Goal: Contribute content: Contribute content

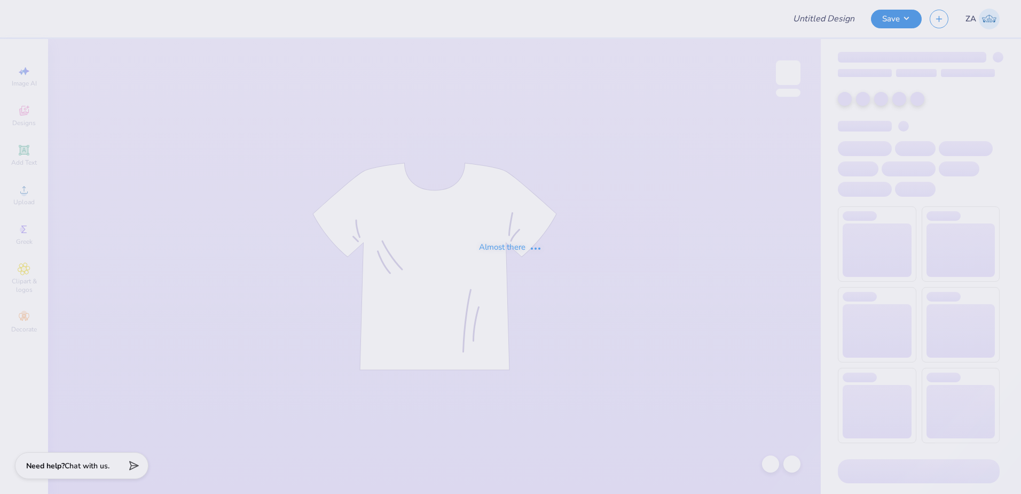
type input "AGR bus trip shirt 3"
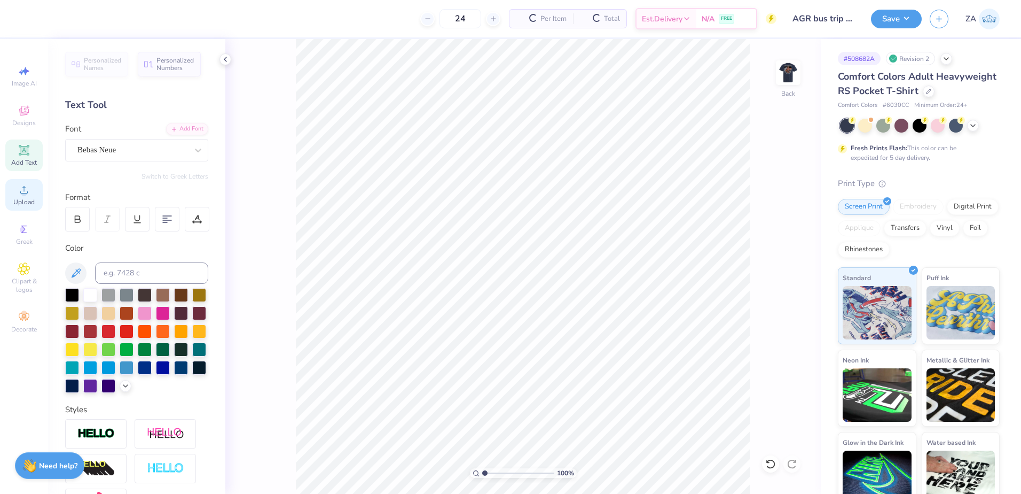
click at [26, 191] on circle at bounding box center [24, 193] width 6 height 6
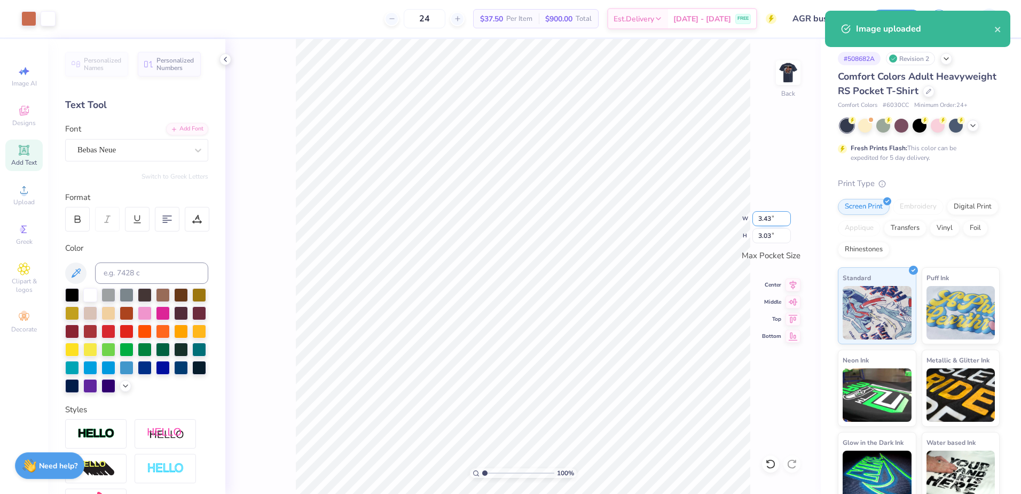
drag, startPoint x: 761, startPoint y: 222, endPoint x: 773, endPoint y: 222, distance: 12.8
click at [773, 222] on input "3.43" at bounding box center [772, 218] width 38 height 15
type input "3.00"
type input "2.64"
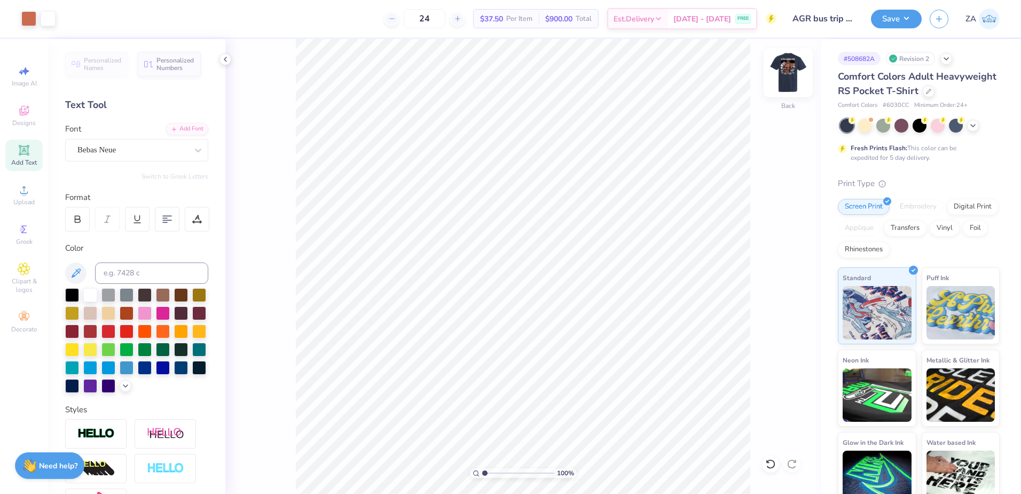
click at [779, 79] on img at bounding box center [788, 72] width 43 height 43
click at [887, 19] on button "Save" at bounding box center [896, 17] width 51 height 19
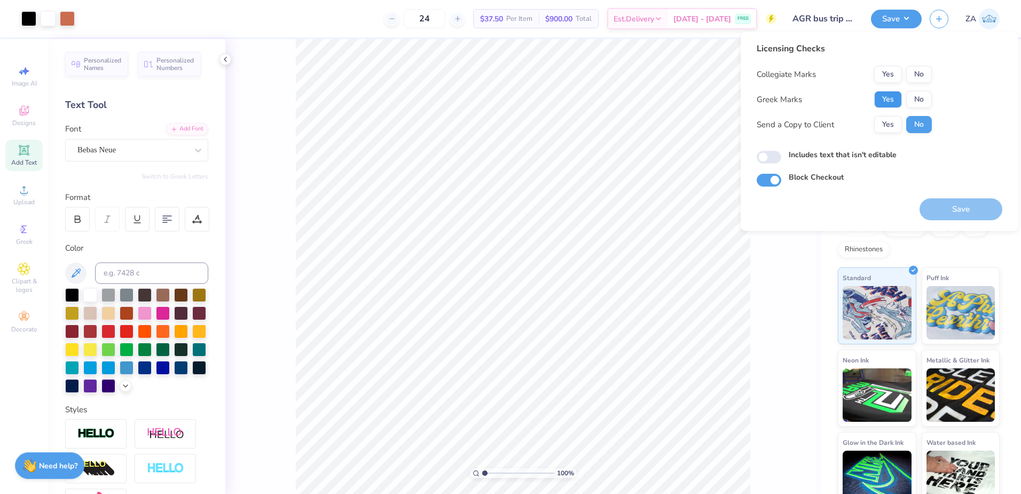
click at [888, 93] on button "Yes" at bounding box center [888, 99] width 28 height 17
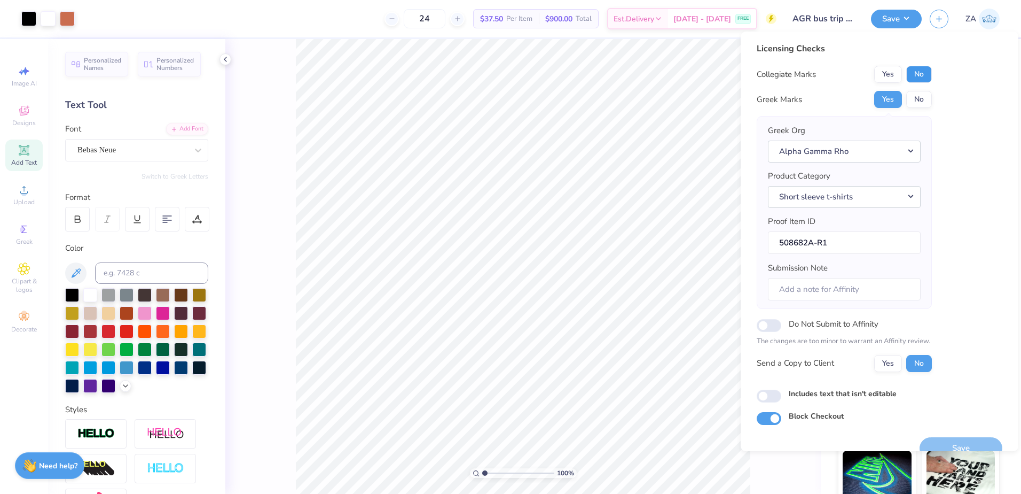
click at [921, 75] on button "No" at bounding box center [919, 74] width 26 height 17
click at [962, 443] on button "Save" at bounding box center [961, 448] width 83 height 22
